Goal: Information Seeking & Learning: Learn about a topic

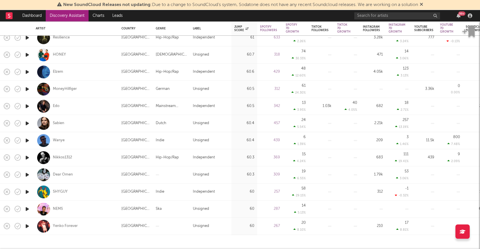
click at [75, 14] on link "Discovery Assistant" at bounding box center [67, 15] width 43 height 11
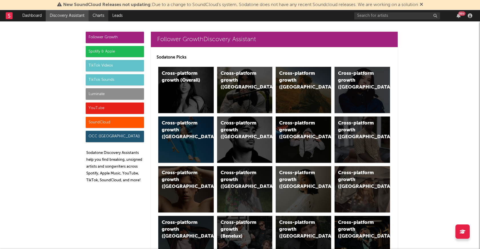
click at [93, 14] on link "Charts" at bounding box center [99, 15] width 20 height 11
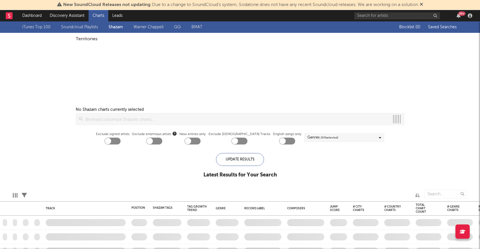
checkbox input "true"
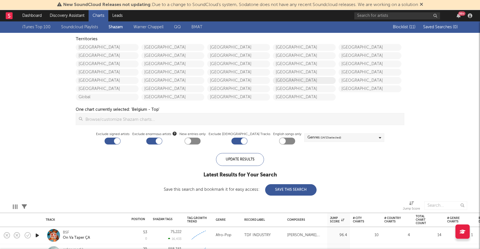
click at [286, 81] on link "[GEOGRAPHIC_DATA]" at bounding box center [304, 80] width 63 height 7
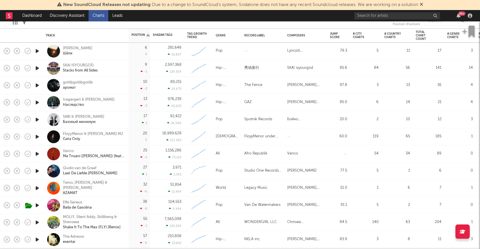
click at [39, 172] on icon "button" at bounding box center [37, 171] width 6 height 7
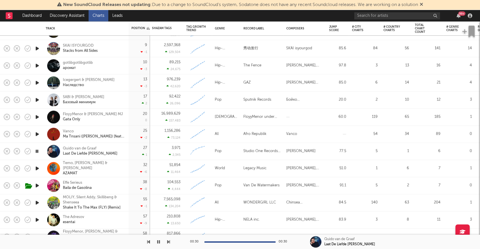
click at [312, 150] on div "[PERSON_NAME]" at bounding box center [304, 151] width 37 height 7
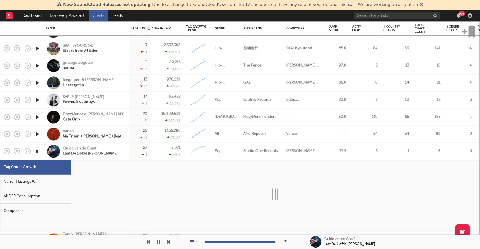
select select "1w"
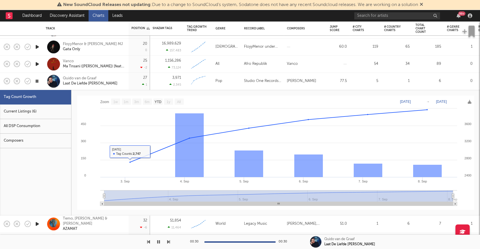
click at [33, 113] on div "Current Listings (6)" at bounding box center [35, 112] width 71 height 15
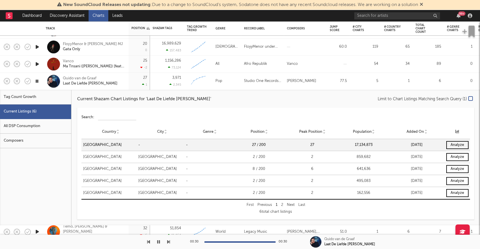
click at [31, 99] on div "Tag Count Growth" at bounding box center [35, 97] width 71 height 15
select select "1w"
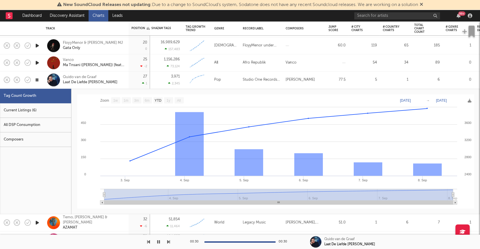
click at [120, 84] on div "Quido van de Graaf Laat De Liefde [PERSON_NAME]" at bounding box center [93, 80] width 61 height 10
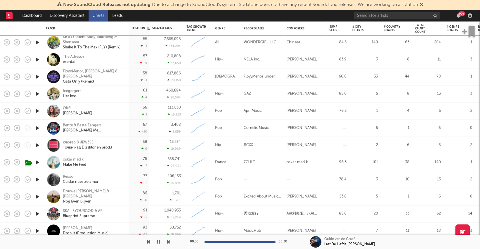
click at [41, 128] on div at bounding box center [36, 128] width 11 height 17
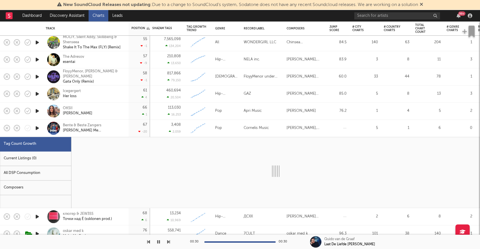
click at [38, 128] on icon "button" at bounding box center [37, 128] width 6 height 7
select select "1w"
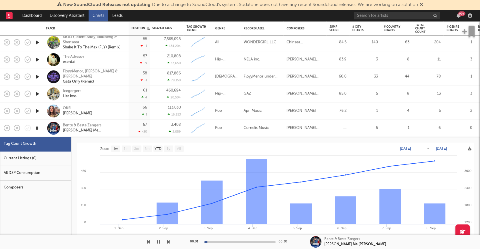
click at [121, 132] on div "Bente & Beste Zangers [PERSON_NAME] Me [PERSON_NAME]" at bounding box center [93, 128] width 61 height 10
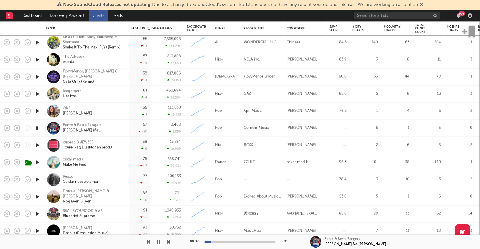
click at [230, 242] on div at bounding box center [239, 242] width 71 height 1
click at [245, 244] on div "00:11 00:30" at bounding box center [240, 242] width 100 height 14
click at [247, 242] on div at bounding box center [239, 242] width 71 height 1
click at [38, 128] on icon "button" at bounding box center [36, 128] width 5 height 7
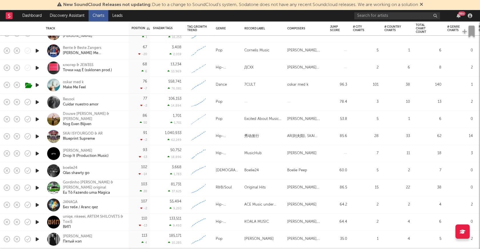
click at [36, 152] on icon "button" at bounding box center [37, 153] width 6 height 7
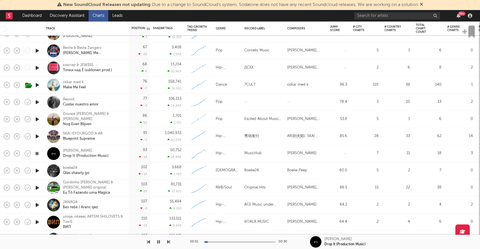
click at [236, 242] on div at bounding box center [239, 242] width 71 height 1
click at [37, 153] on icon "button" at bounding box center [36, 153] width 5 height 7
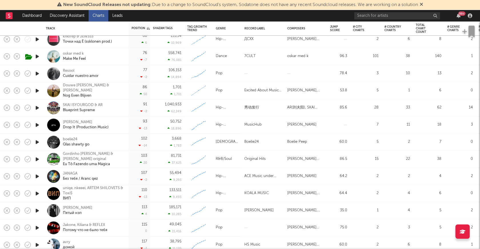
click at [38, 142] on icon "button" at bounding box center [37, 142] width 6 height 7
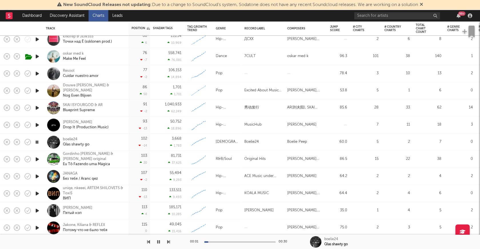
click at [38, 142] on icon "button" at bounding box center [36, 142] width 5 height 7
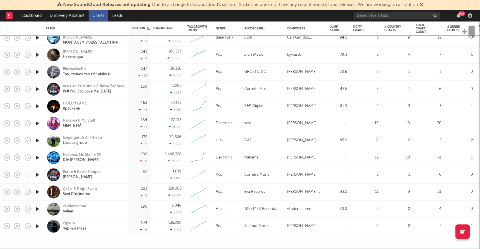
click at [37, 208] on icon "button" at bounding box center [37, 209] width 6 height 7
click at [235, 242] on div at bounding box center [239, 242] width 71 height 1
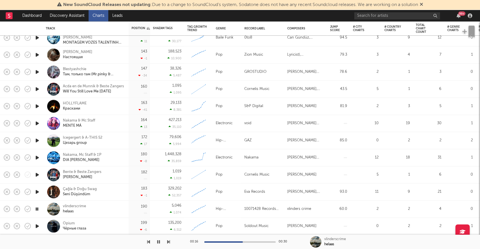
click at [105, 212] on div "vlinderscrime helaas" at bounding box center [93, 209] width 61 height 10
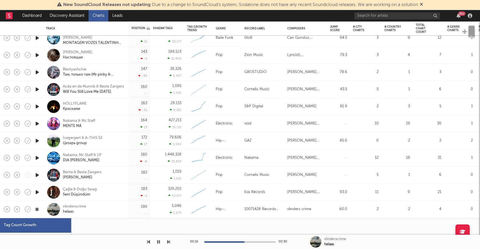
select select "1w"
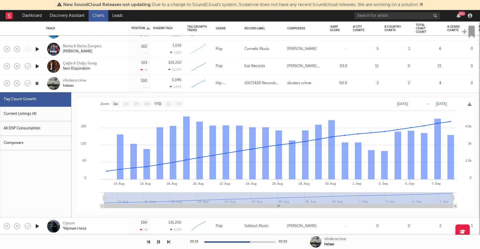
click at [38, 83] on icon "button" at bounding box center [36, 83] width 5 height 7
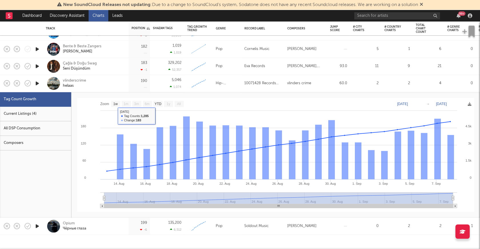
click at [35, 86] on icon "button" at bounding box center [37, 83] width 6 height 7
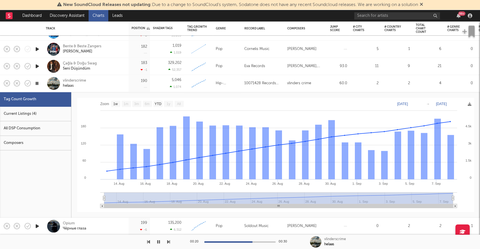
click at [36, 85] on icon "button" at bounding box center [36, 83] width 5 height 7
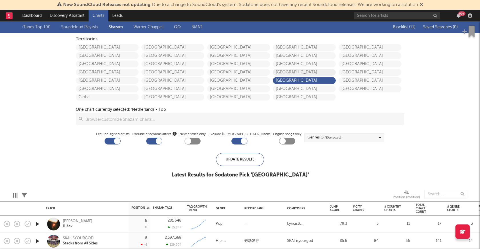
click at [301, 71] on link "[GEOGRAPHIC_DATA]" at bounding box center [304, 72] width 63 height 7
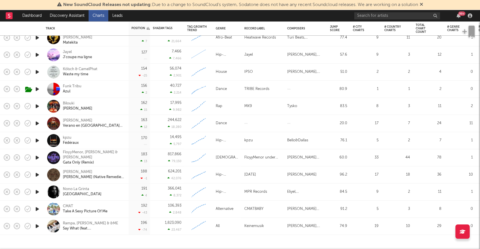
click at [37, 88] on icon "button" at bounding box center [37, 89] width 6 height 7
click at [37, 88] on icon "button" at bounding box center [36, 89] width 5 height 7
